Goal: Transaction & Acquisition: Purchase product/service

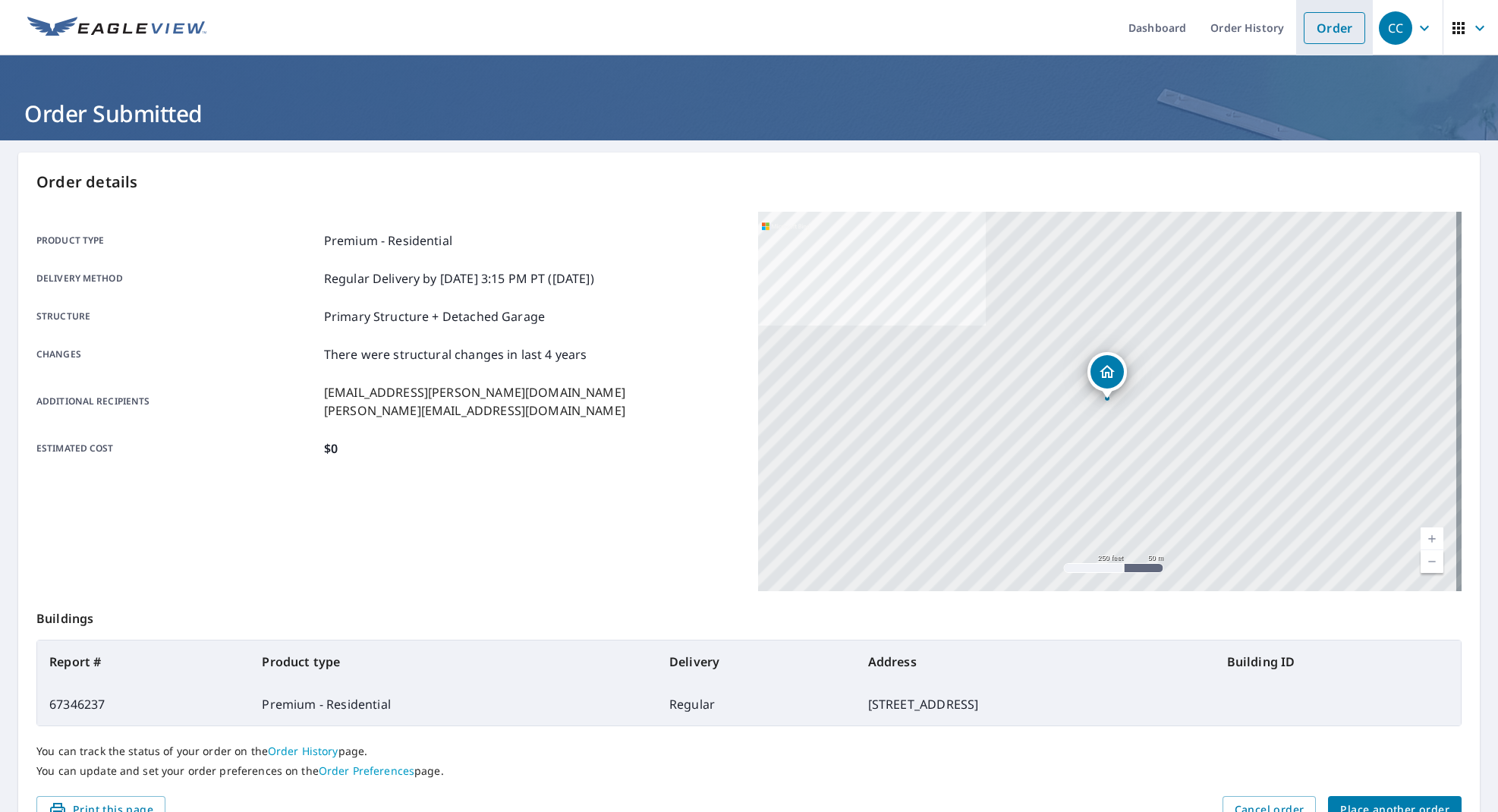
click at [1333, 29] on link "Order" at bounding box center [1334, 27] width 61 height 32
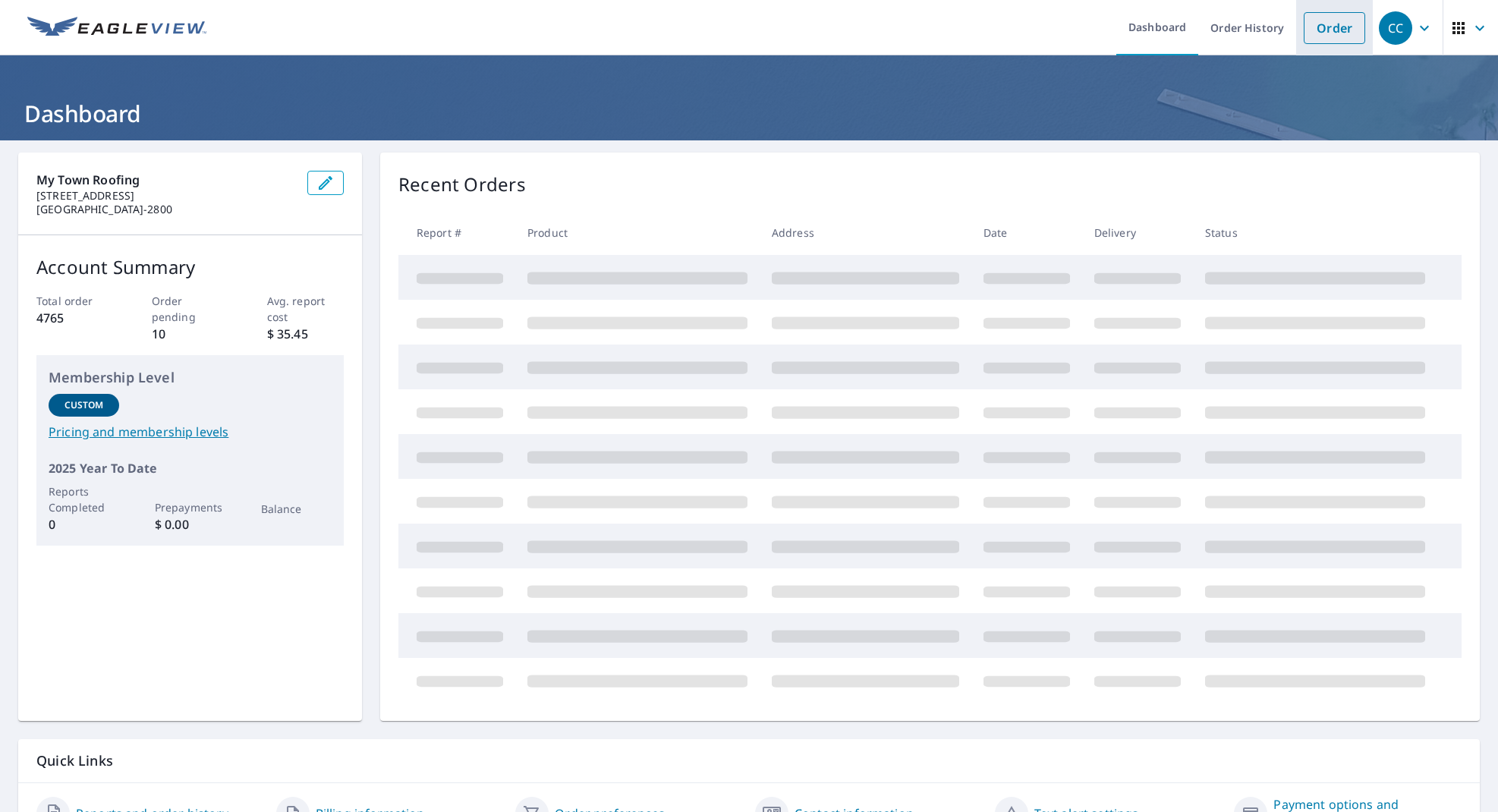
click at [1315, 29] on link "Order" at bounding box center [1334, 27] width 61 height 32
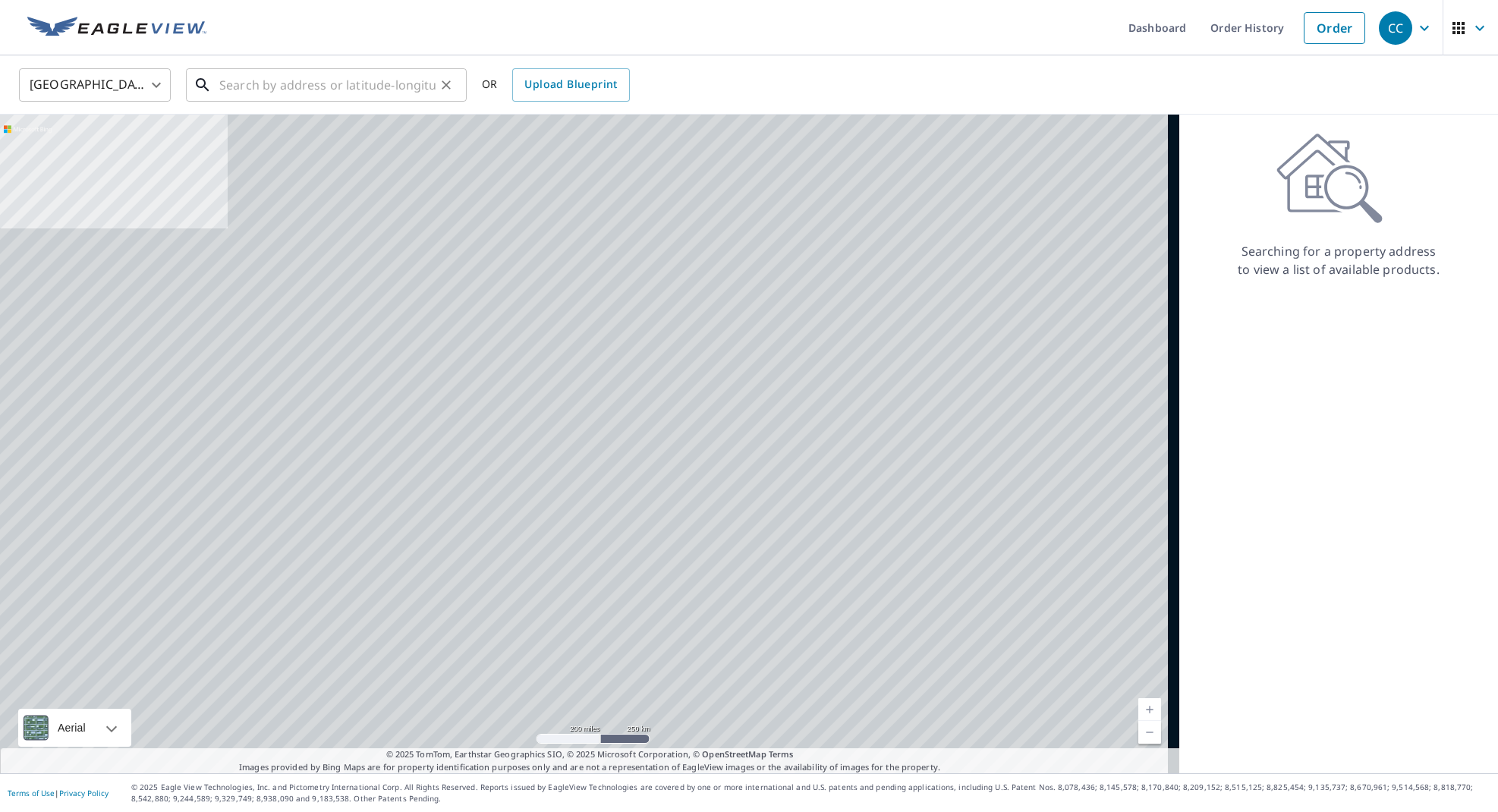
click at [369, 71] on input "text" at bounding box center [327, 86] width 216 height 43
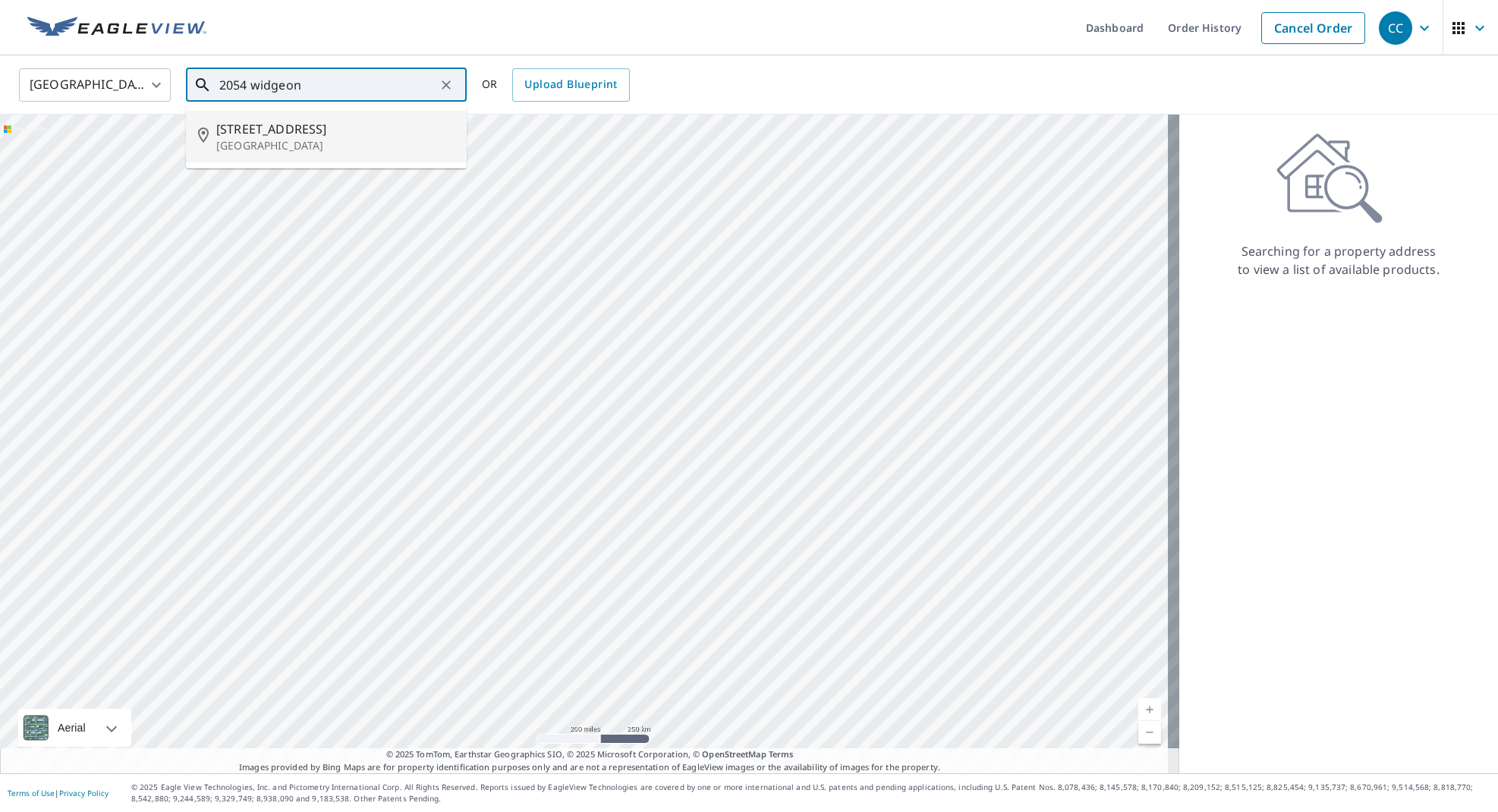
click at [379, 112] on li "2054 Widgeon Way Dr Germantown, TN 38139" at bounding box center [326, 136] width 281 height 52
type input "2054 Widgeon Way Dr Germantown, TN 38139"
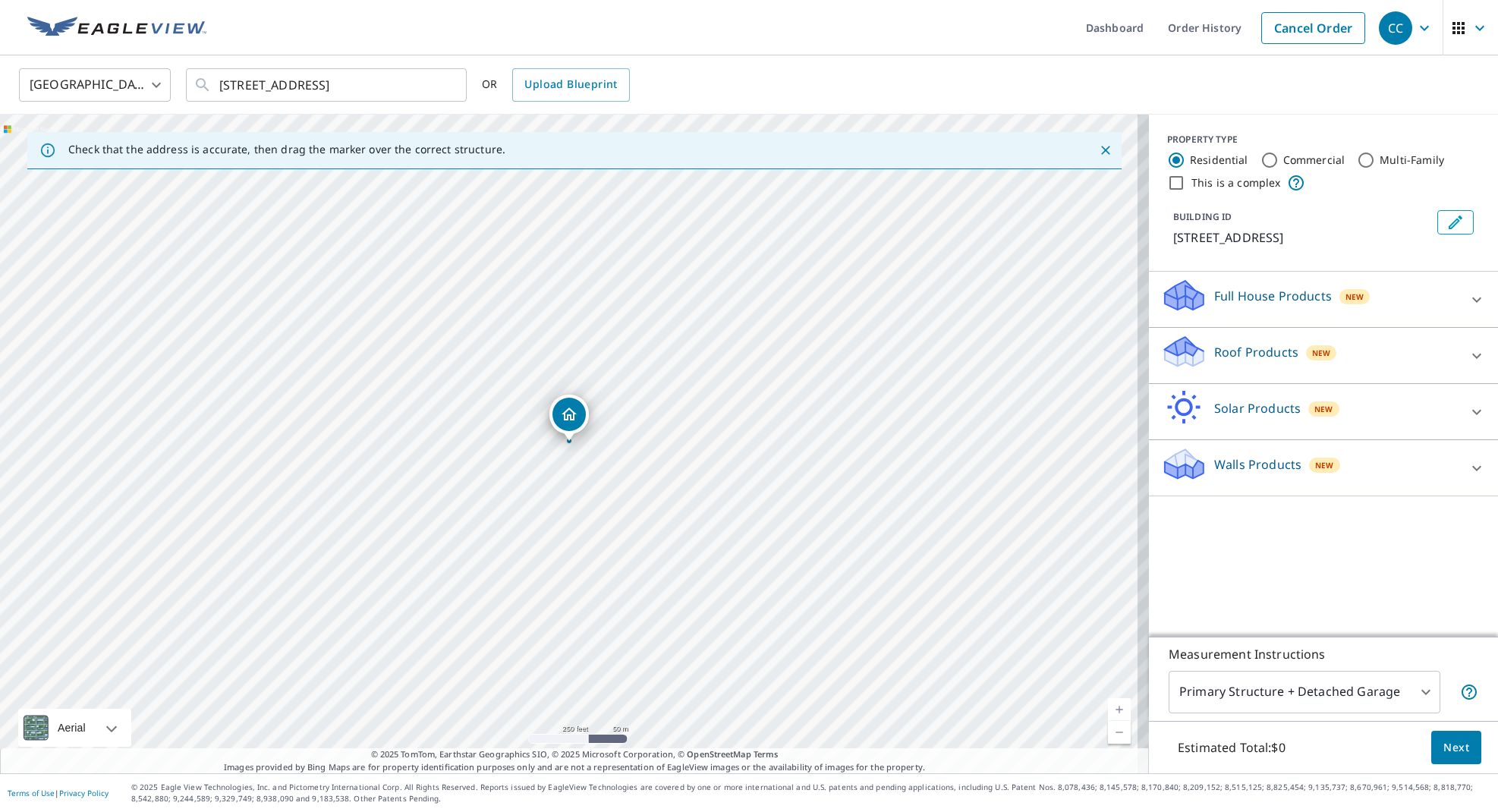
click at [1116, 710] on link "Current Level 17, Zoom In" at bounding box center [1119, 709] width 22 height 22
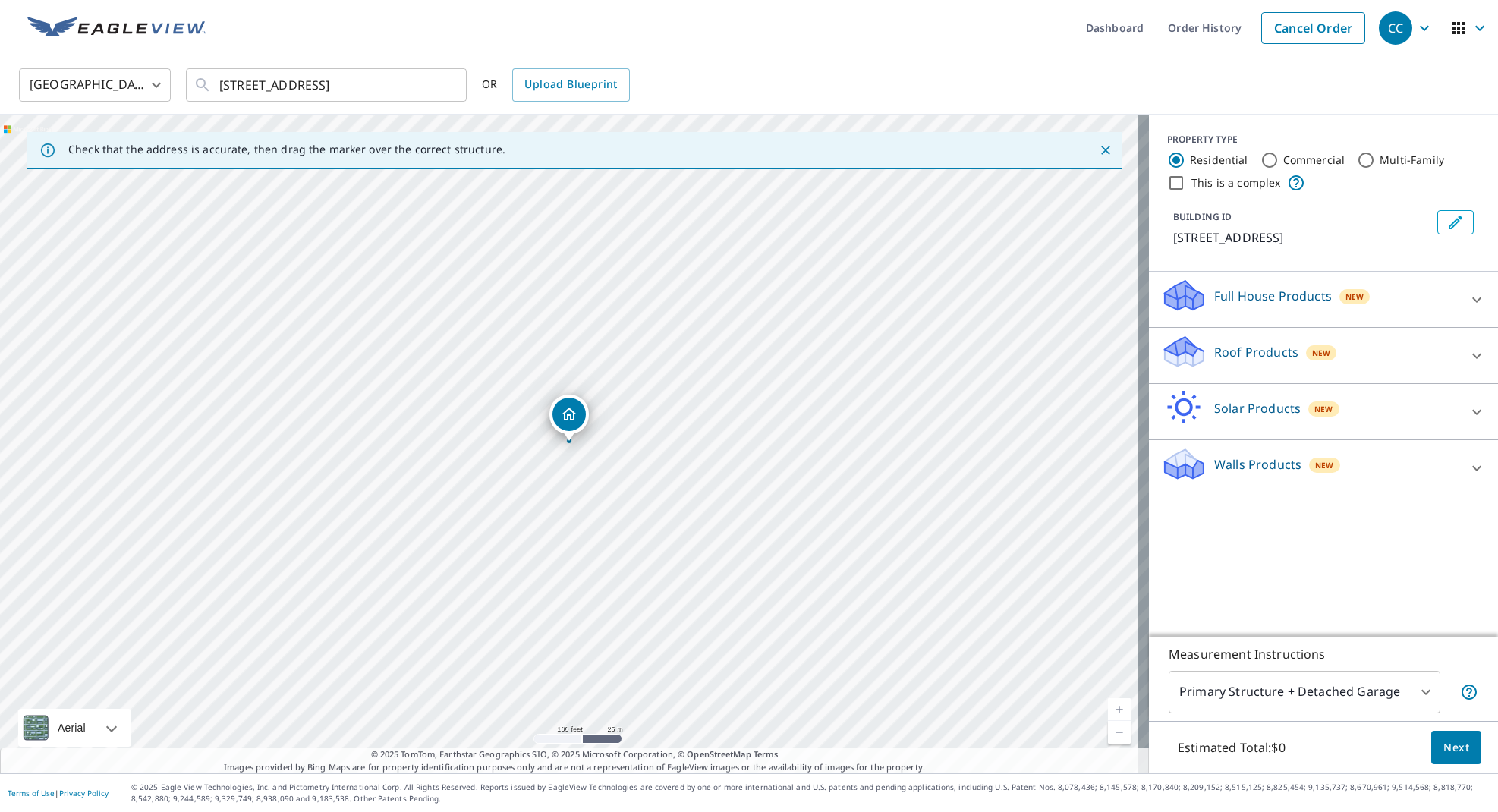
click at [1116, 710] on link "Current Level 18, Zoom In" at bounding box center [1119, 709] width 22 height 22
drag, startPoint x: 679, startPoint y: 330, endPoint x: 760, endPoint y: 412, distance: 115.3
click at [760, 412] on div "2054 Widgeon Way Dr Germantown, TN 38139" at bounding box center [574, 443] width 1149 height 658
click at [1264, 377] on div "Roof Products New" at bounding box center [1309, 355] width 298 height 43
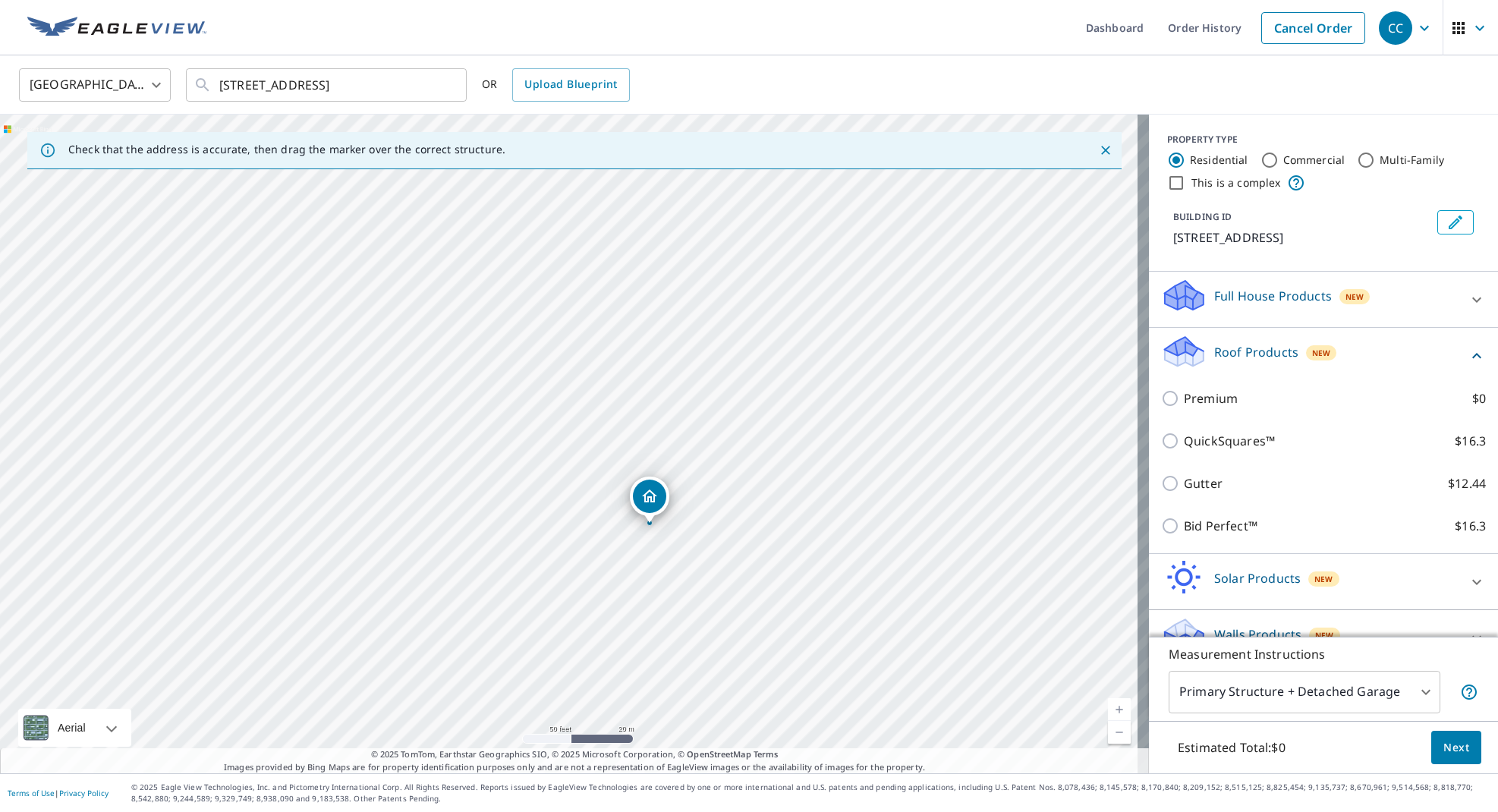
click at [1217, 407] on p "Premium" at bounding box center [1210, 398] width 54 height 18
click at [1184, 407] on input "Premium $0" at bounding box center [1171, 398] width 22 height 18
checkbox input "true"
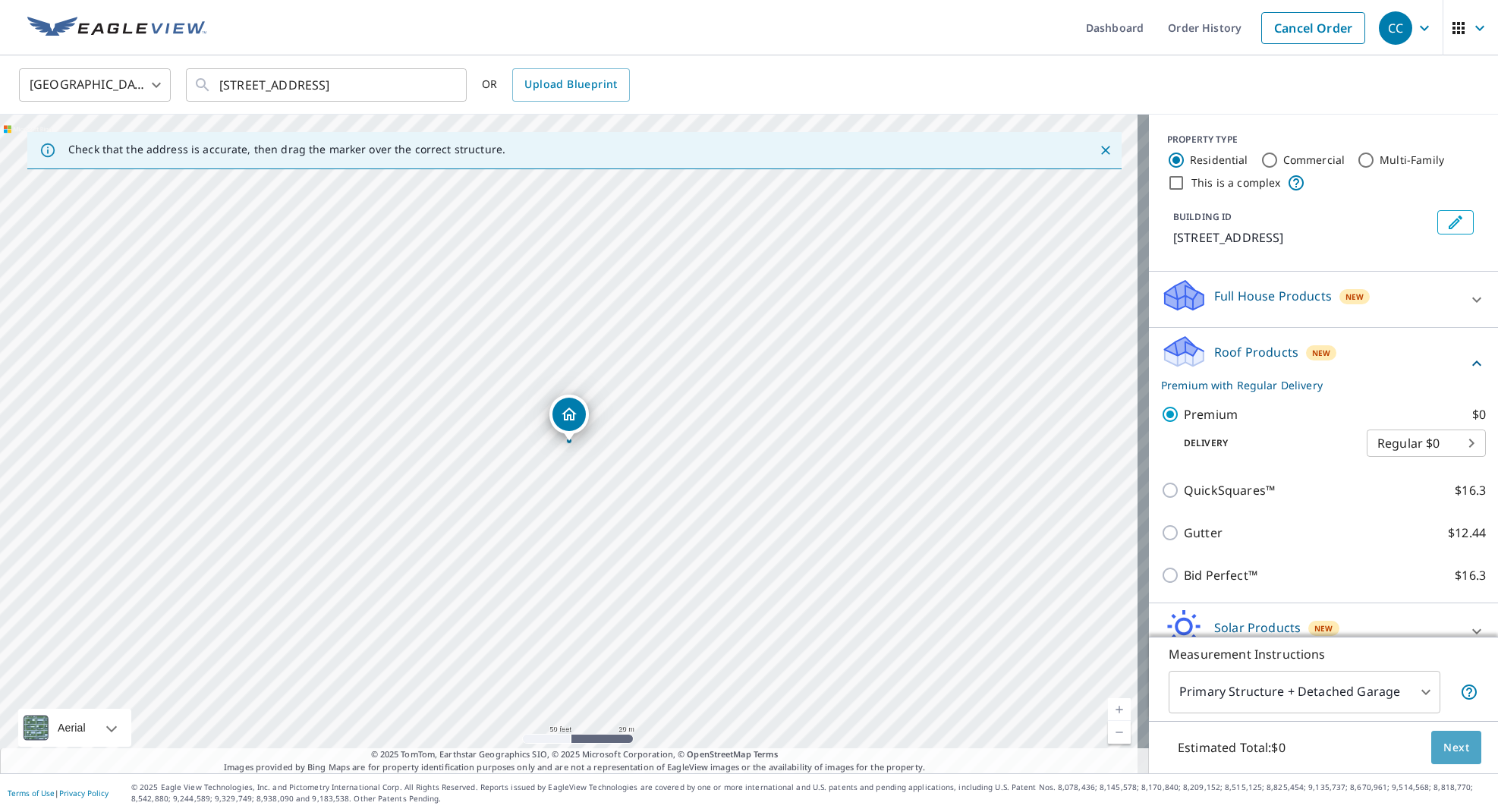
click at [1443, 748] on span "Next" at bounding box center [1455, 747] width 26 height 18
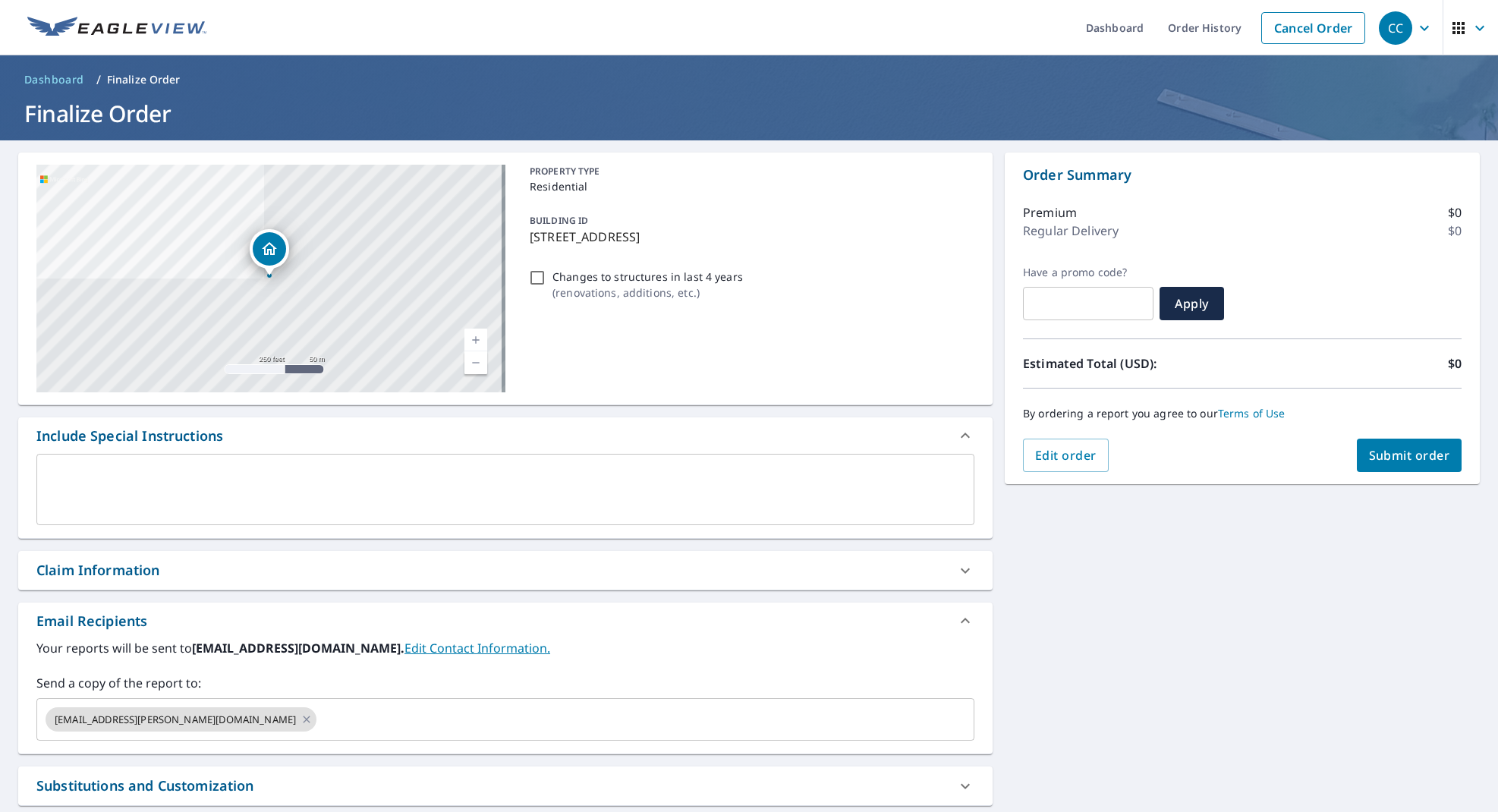
click at [533, 273] on input "Changes to structures in last 4 years ( renovations, additions, etc. )" at bounding box center [537, 277] width 18 height 18
checkbox input "true"
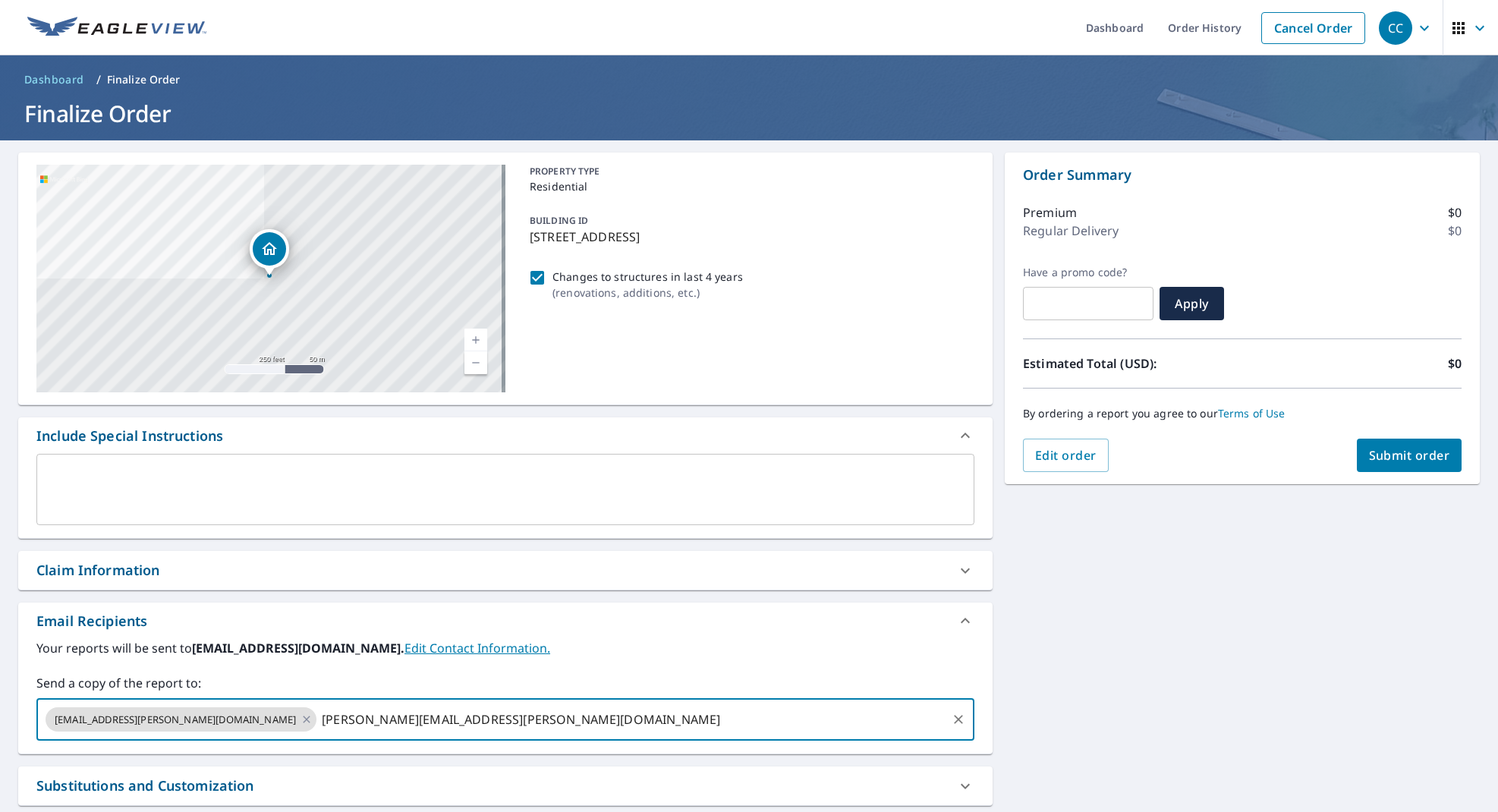
type input "cannon.eubank@mytownroofing.com"
click at [1398, 450] on span "Submit order" at bounding box center [1409, 454] width 81 height 17
